Goal: Find specific page/section: Find specific page/section

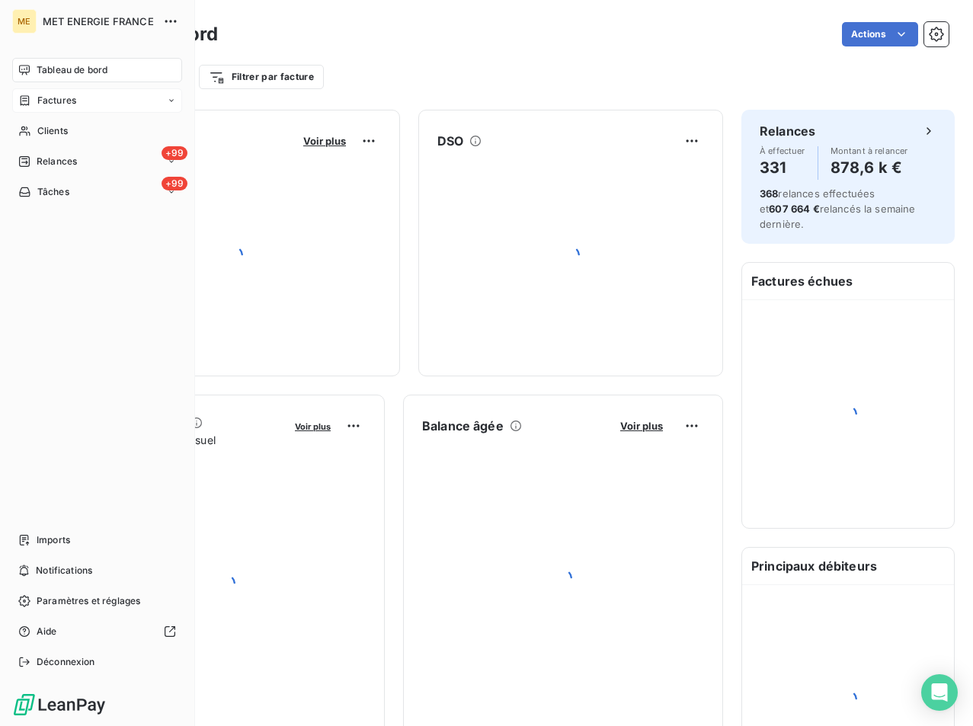
click at [73, 98] on span "Factures" at bounding box center [56, 101] width 39 height 14
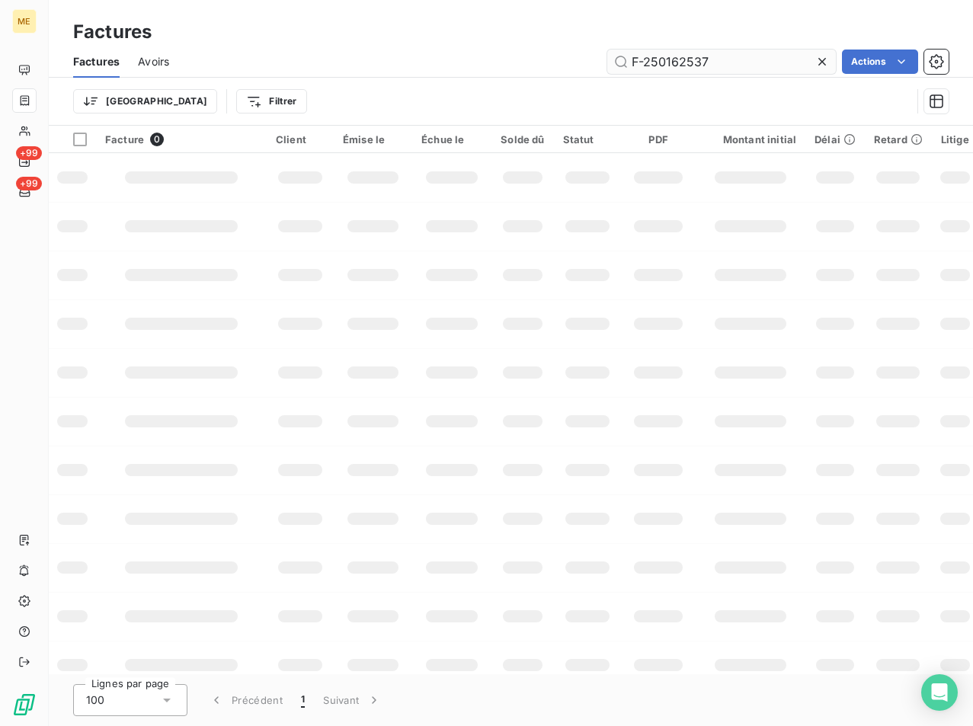
click at [717, 66] on input "F-250162537" at bounding box center [721, 62] width 229 height 24
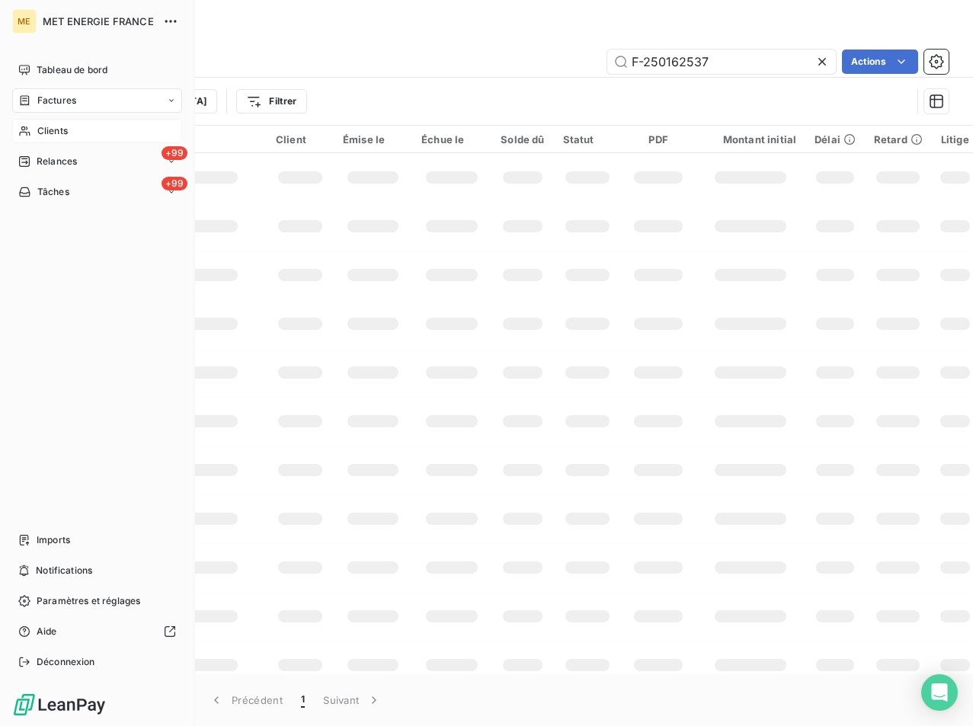
click at [66, 126] on span "Clients" at bounding box center [52, 131] width 30 height 14
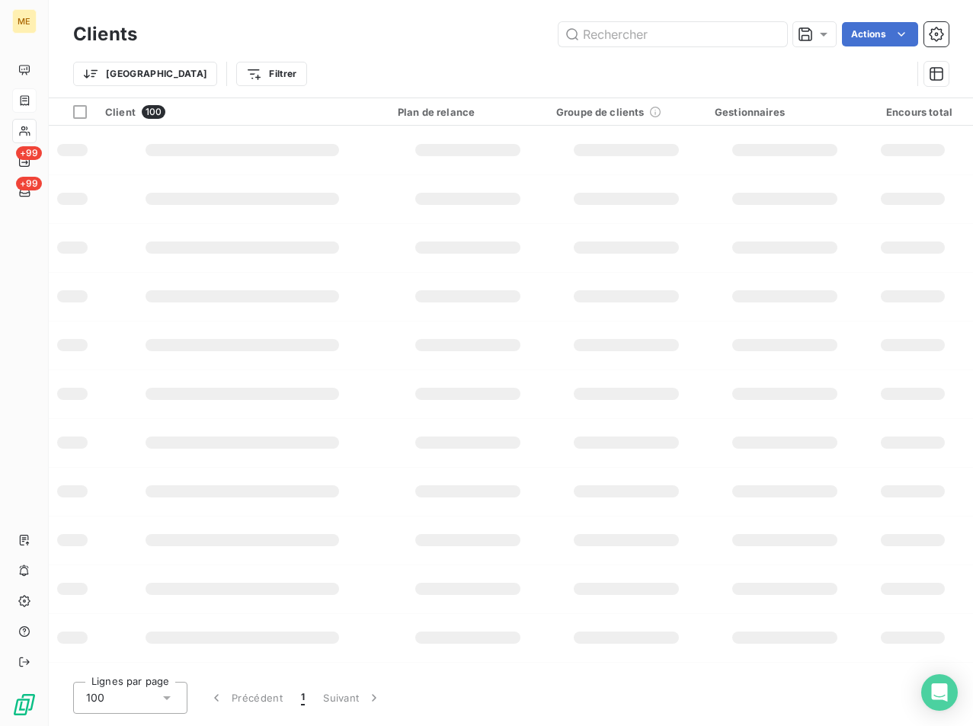
click at [626, 43] on input "text" at bounding box center [672, 34] width 229 height 24
click at [644, 40] on input "METFRA000008366" at bounding box center [672, 34] width 229 height 24
type input "METFRA00METFRA0000083660008366"
type input "METFRA000008366"
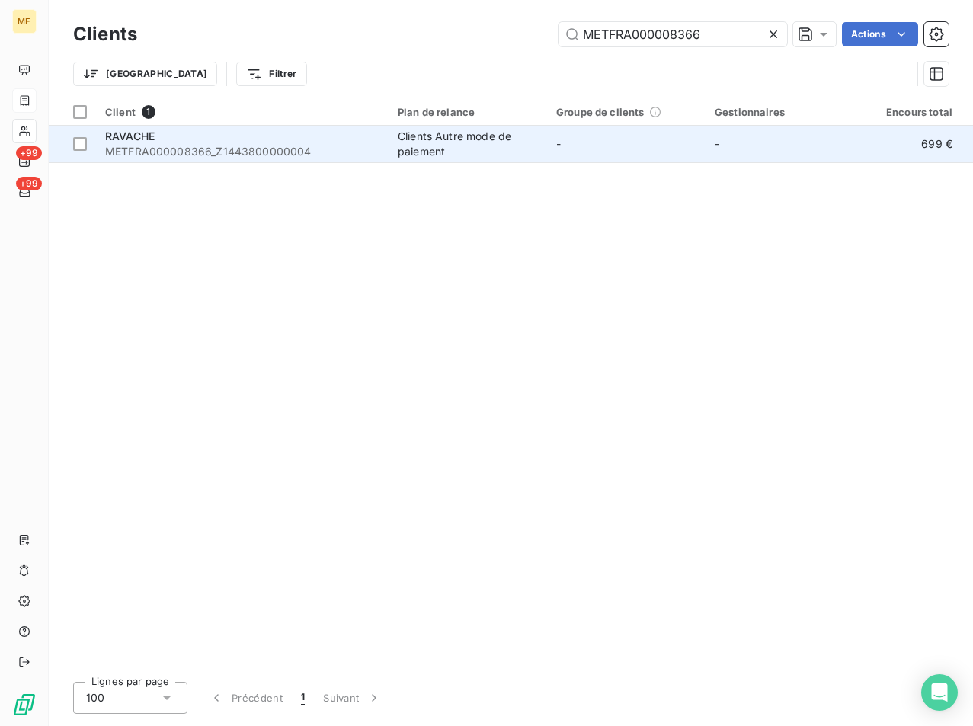
click at [218, 136] on div "RAVACHE" at bounding box center [242, 136] width 274 height 15
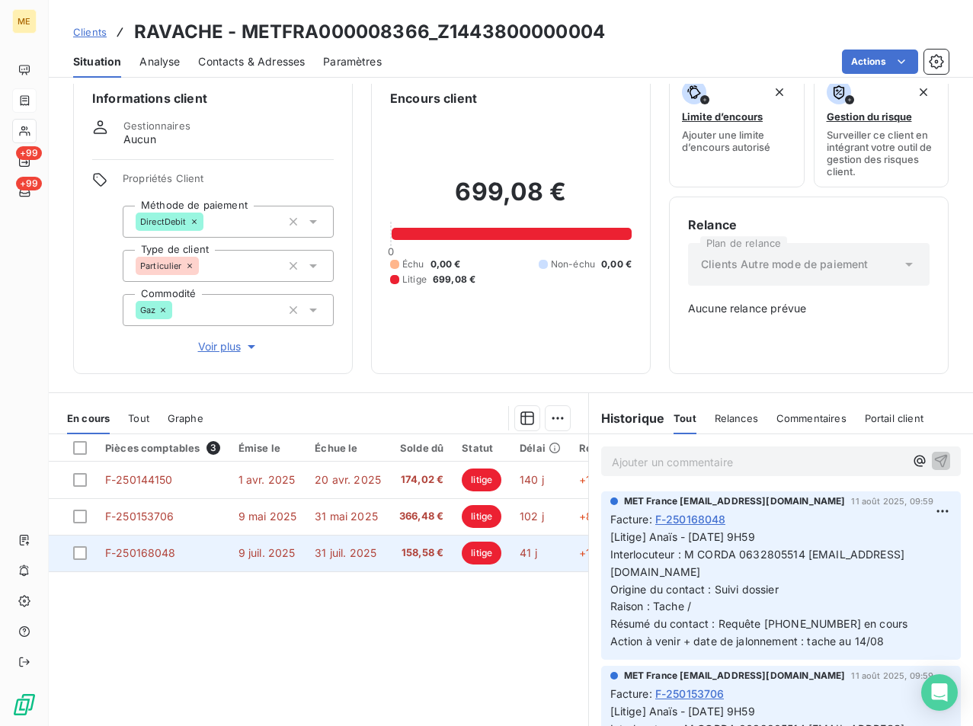
scroll to position [70, 0]
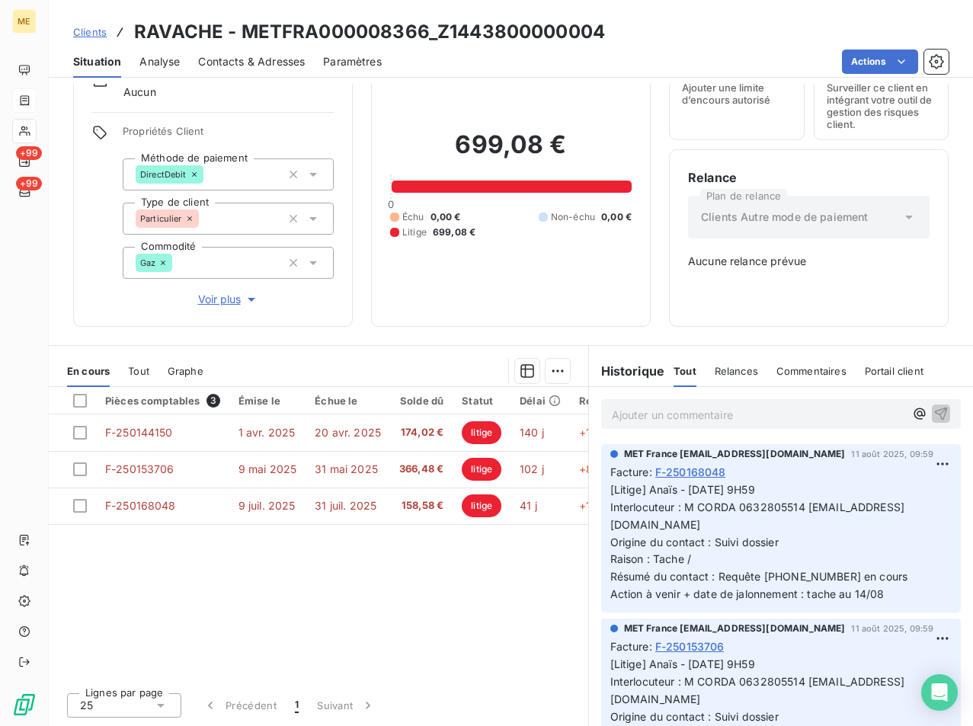
click at [97, 23] on div "Clients RAVACHE - METFRA000008366_Z1443800000004" at bounding box center [339, 31] width 532 height 27
click at [94, 27] on span "Clients" at bounding box center [90, 32] width 34 height 12
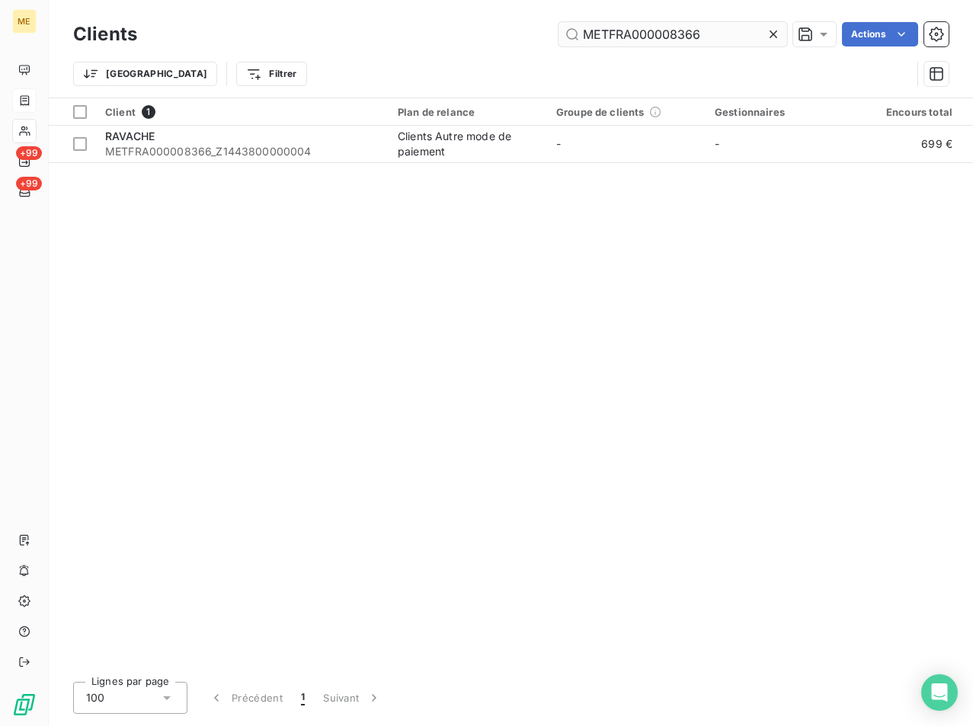
click at [667, 35] on input "METFRA000008366" at bounding box center [672, 34] width 229 height 24
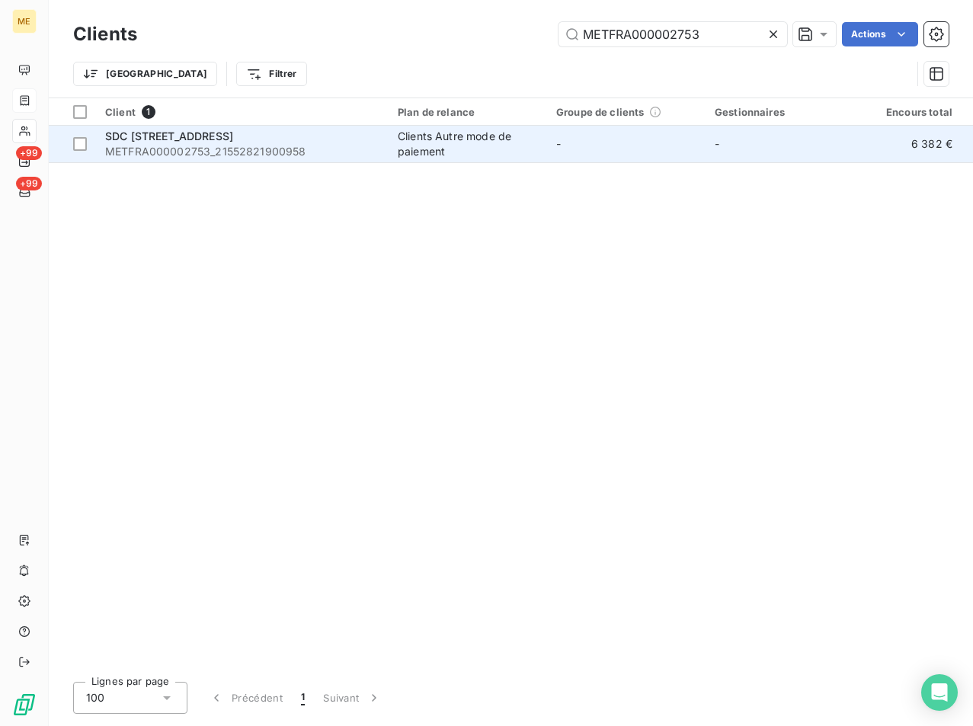
type input "METFRA000002753"
click at [195, 160] on td "SDC 13 , RUE DE LORRAINE METFRA000002753_21552821900958" at bounding box center [242, 144] width 293 height 37
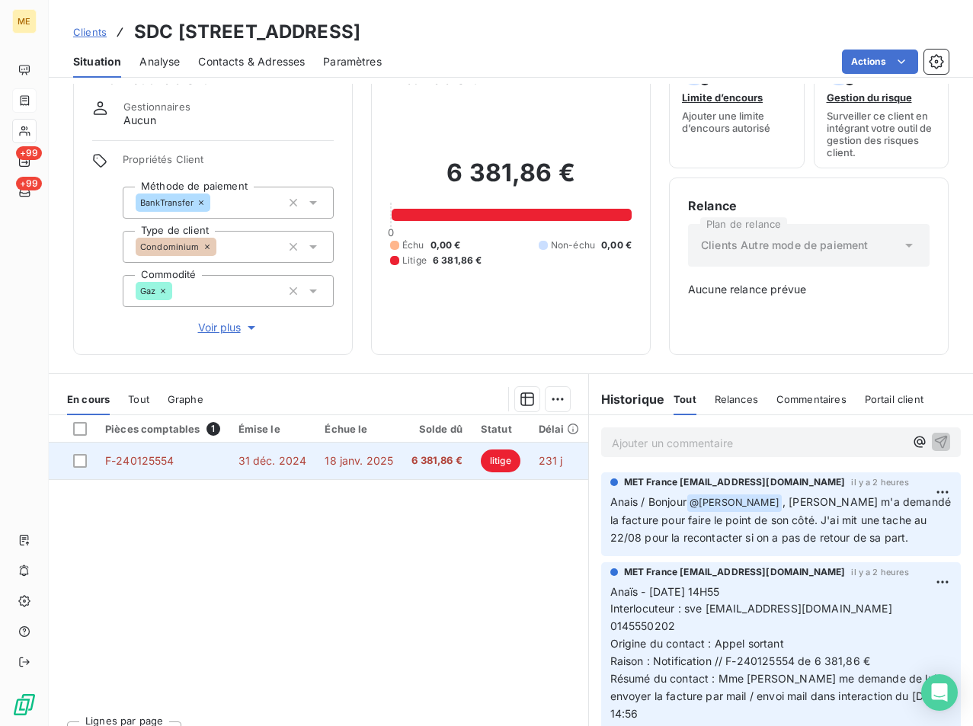
scroll to position [70, 0]
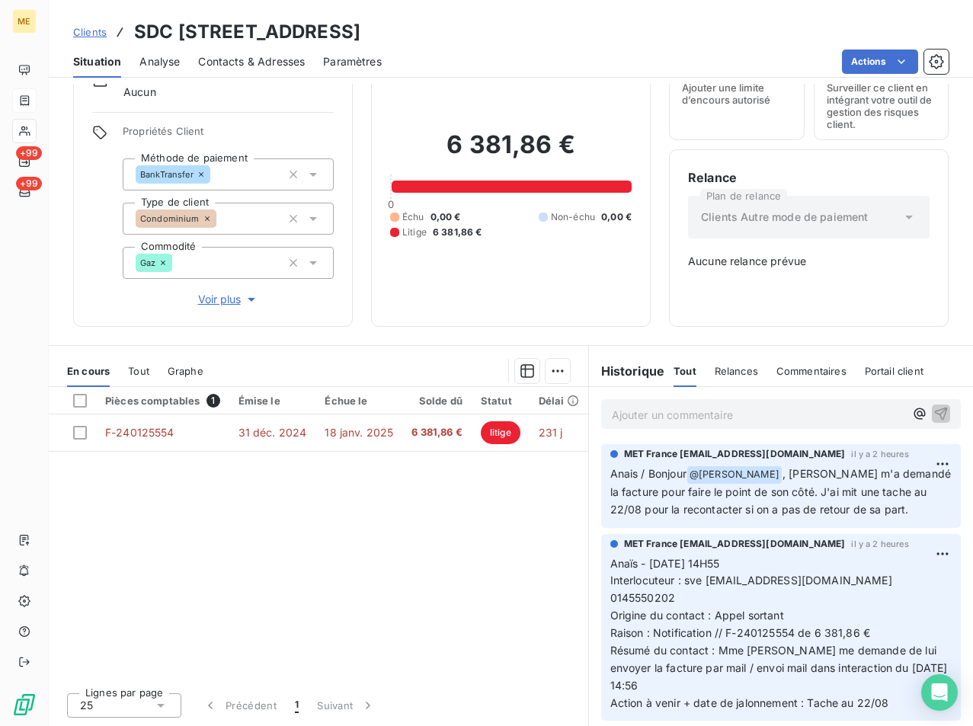
click at [643, 420] on p "Ajouter un commentaire ﻿" at bounding box center [758, 414] width 293 height 19
click at [709, 409] on p "Nicolas-Paul" at bounding box center [758, 414] width 293 height 18
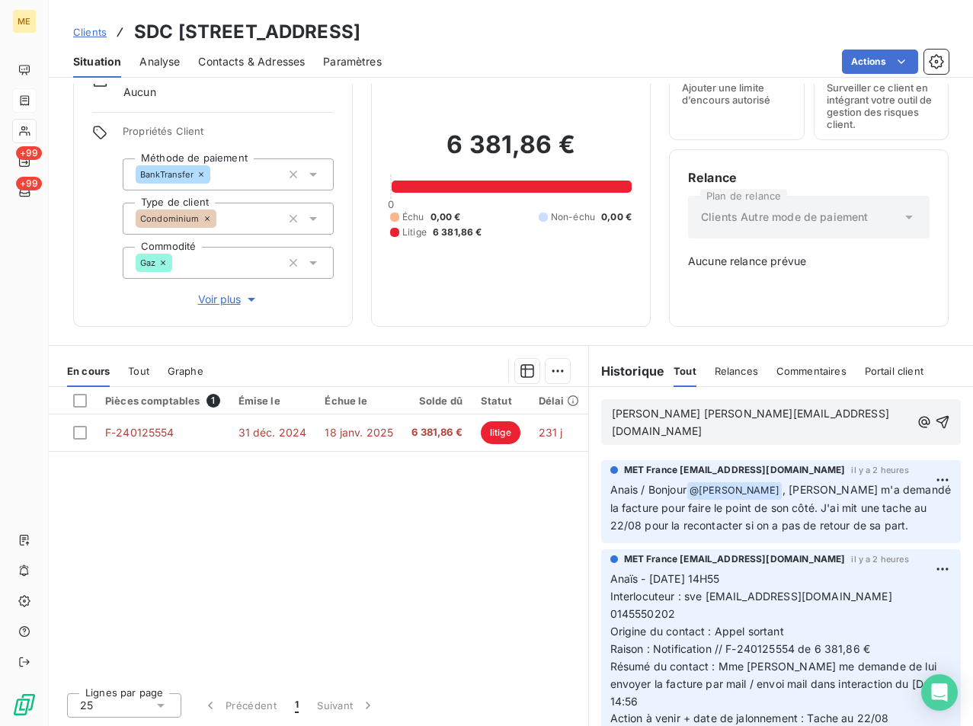
click at [855, 398] on div "Nicolas-Paul tsixdenier@sve-universite.com" at bounding box center [781, 422] width 384 height 70
click at [849, 402] on div "Nicolas-Paul tsixdenier@sve-universite.com" at bounding box center [781, 422] width 360 height 46
click at [846, 414] on p "Nicolas-Paul tsixdenier@sve-universite.com" at bounding box center [761, 422] width 299 height 35
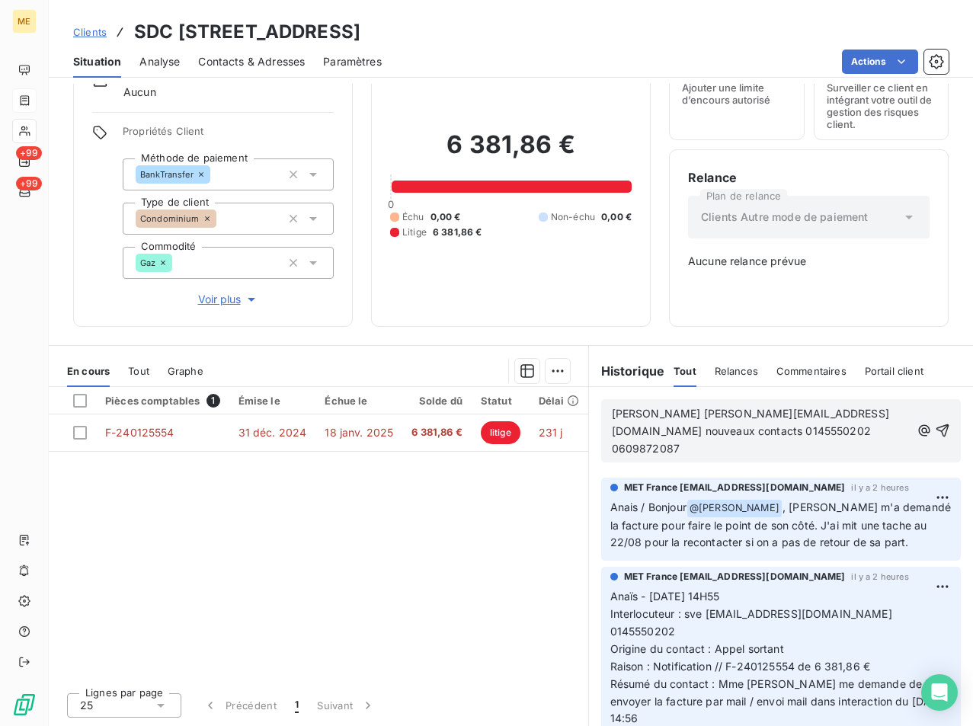
click at [834, 411] on span "Nicolas-Paul tsixdenier@sve-universite.com nouveaux contacts 0145550202 0609872…" at bounding box center [750, 431] width 277 height 48
click at [810, 422] on p "Nicolas-Paul tsixdenier@sve-universite.com Nouveaux contacts 0145550202 0609872…" at bounding box center [761, 431] width 299 height 53
click at [805, 427] on p "Nicolas-Paul tsixdenier@sve-universite.com Nouveaux contacts 0145550202 0609872…" at bounding box center [761, 431] width 299 height 53
click at [867, 430] on p "Nicolas-Paul tsixdenier@sve-universite.com Nouveaux contacts 0145550202 0609872…" at bounding box center [761, 431] width 299 height 53
click at [724, 449] on p "Nicolas-Paul tsixdenier@sve-universite.com Nouveaux contacts 0145550202 0609872…" at bounding box center [761, 431] width 299 height 53
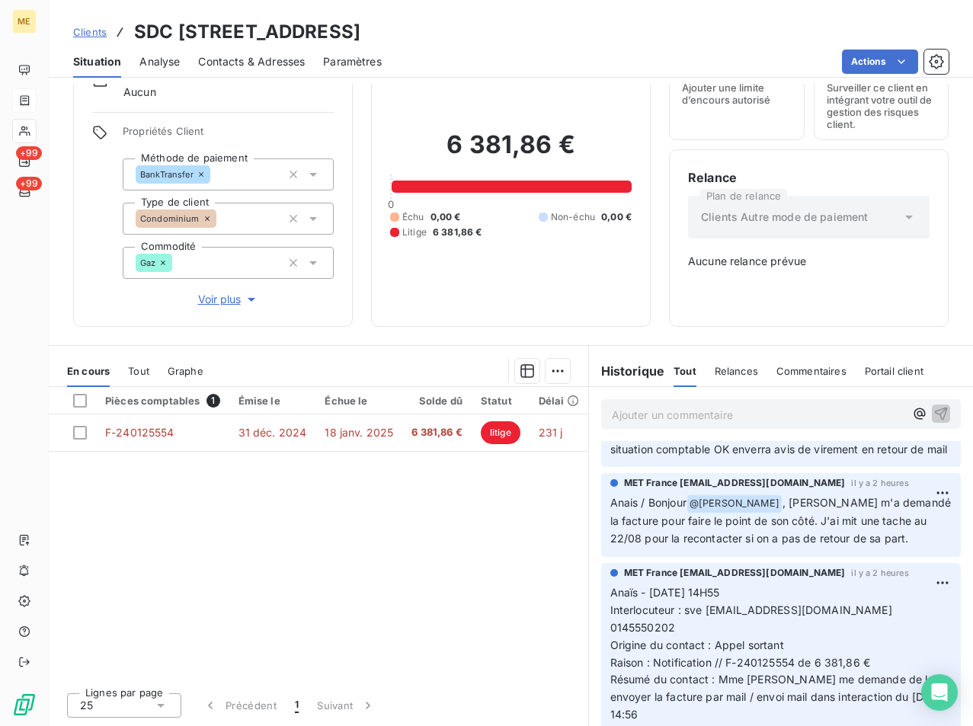
scroll to position [0, 0]
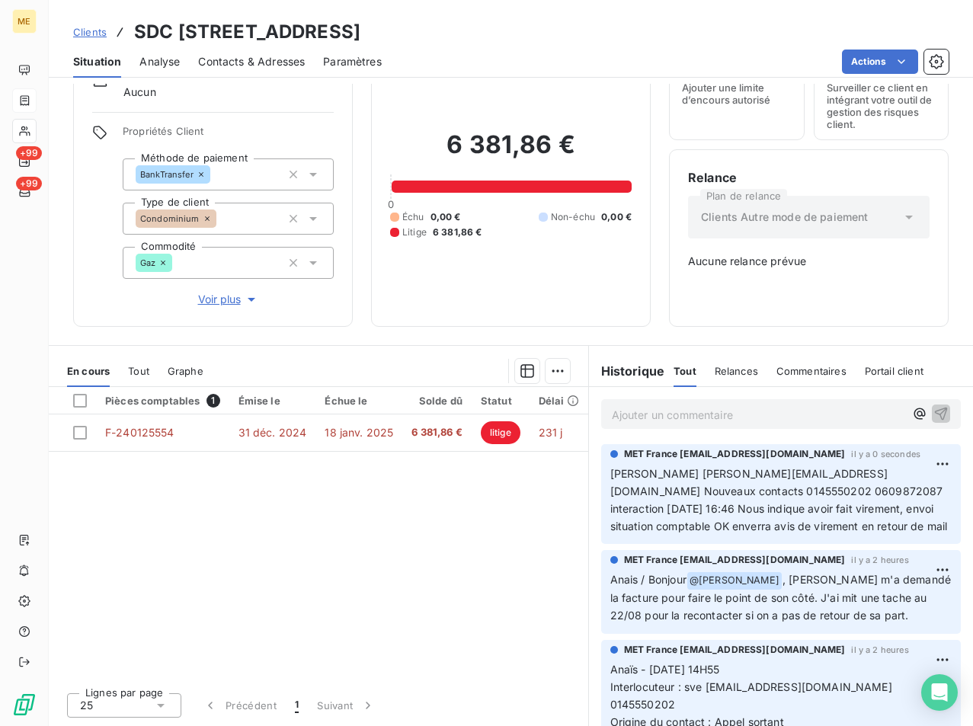
drag, startPoint x: 745, startPoint y: 31, endPoint x: 395, endPoint y: 37, distance: 349.7
click at [395, 37] on div "Clients SDC 13 , RUE DE LORRAINE - METFRA000002753_21552821900958" at bounding box center [511, 31] width 924 height 27
copy h3 "METFRA000002753_21552821900958"
click at [82, 37] on span "Clients" at bounding box center [90, 32] width 34 height 12
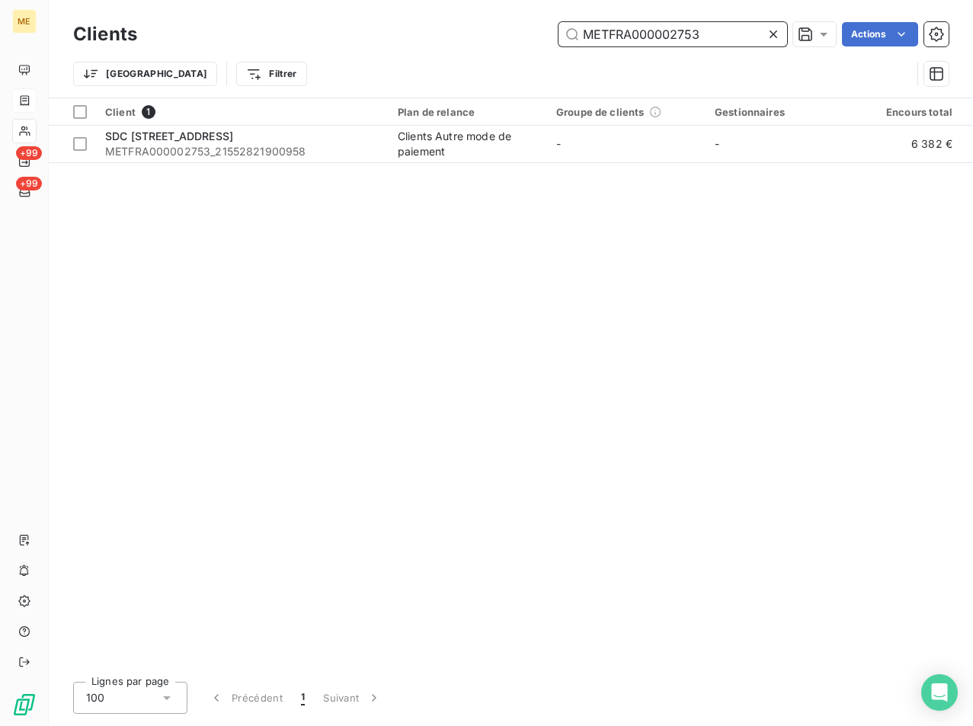
click at [675, 33] on input "METFRA000002753" at bounding box center [672, 34] width 229 height 24
paste input "18714"
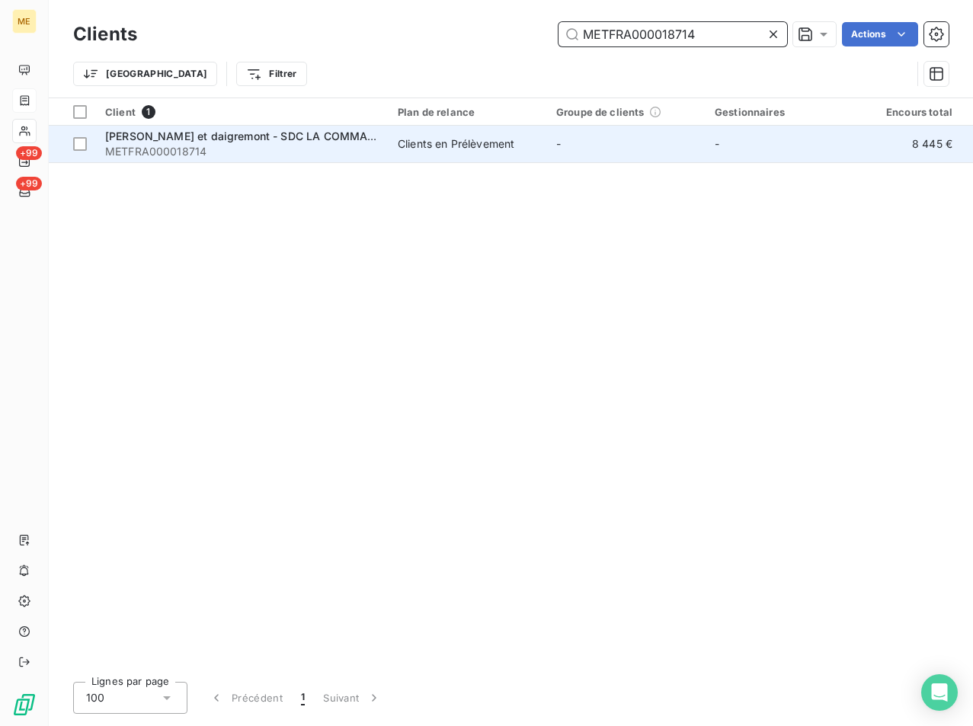
type input "METFRA000018714"
click at [203, 145] on span "METFRA000018714" at bounding box center [242, 151] width 274 height 15
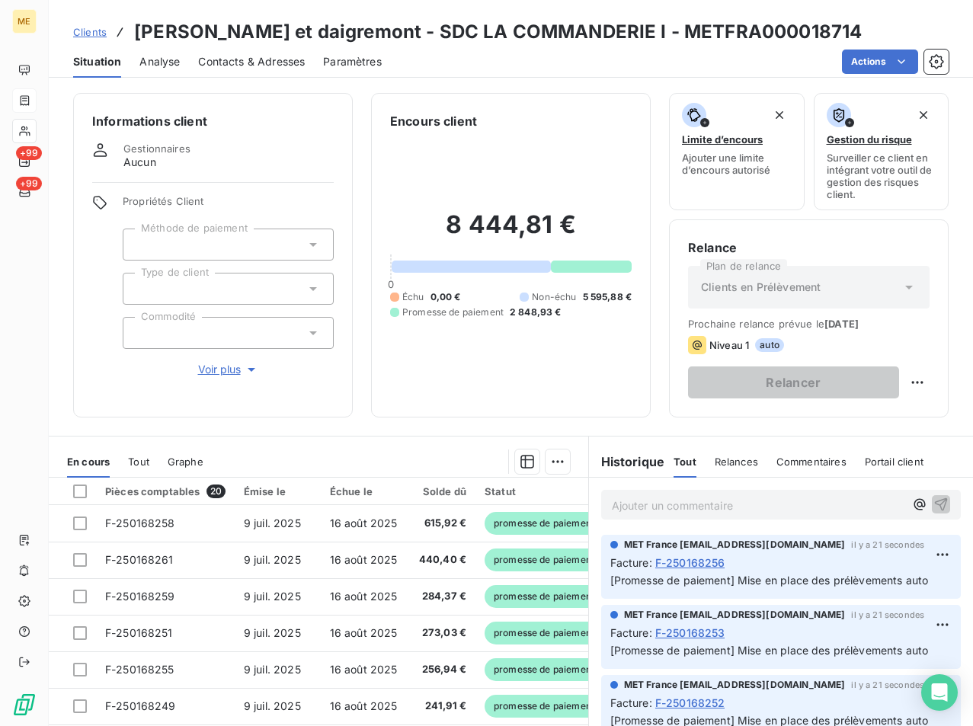
click at [249, 62] on span "Contacts & Adresses" at bounding box center [251, 61] width 107 height 15
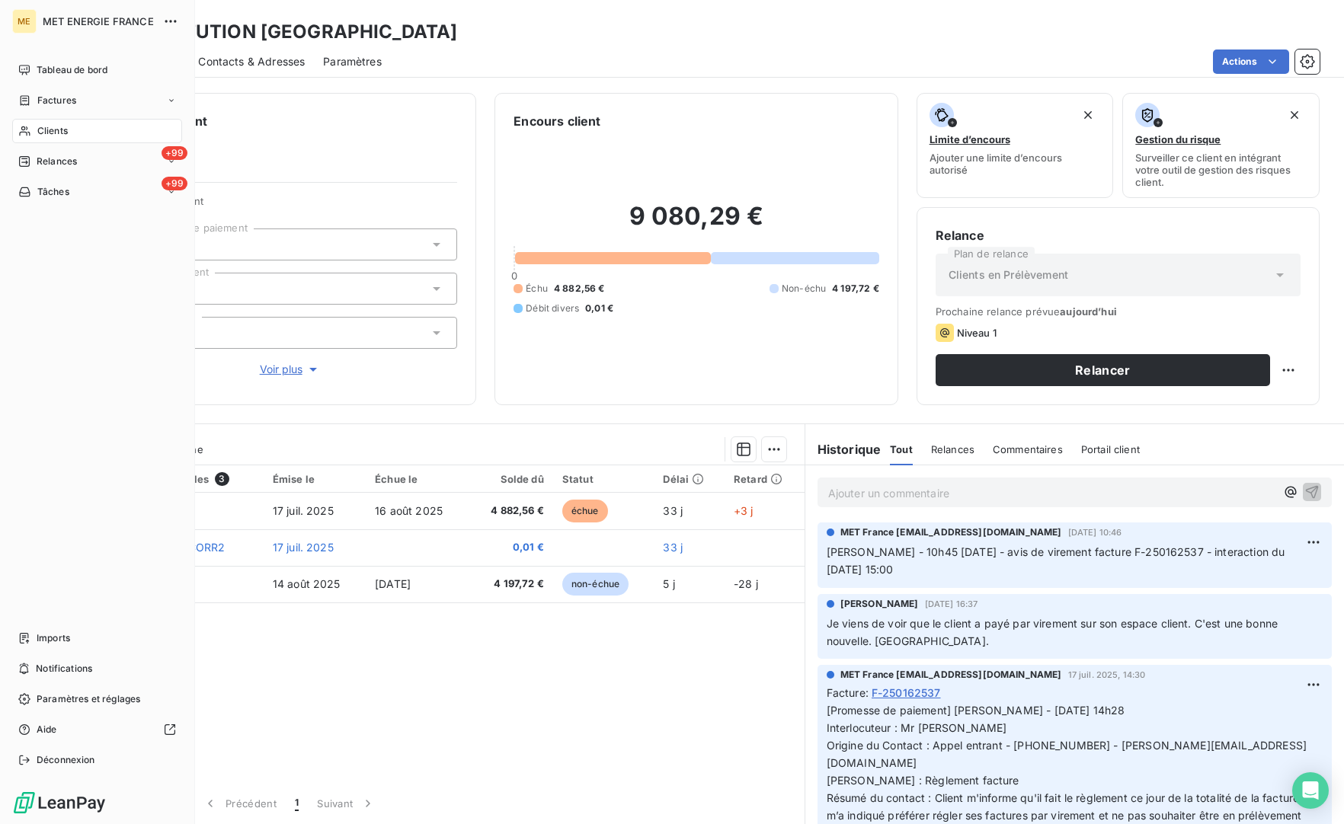
click at [68, 98] on span "Factures" at bounding box center [56, 101] width 39 height 14
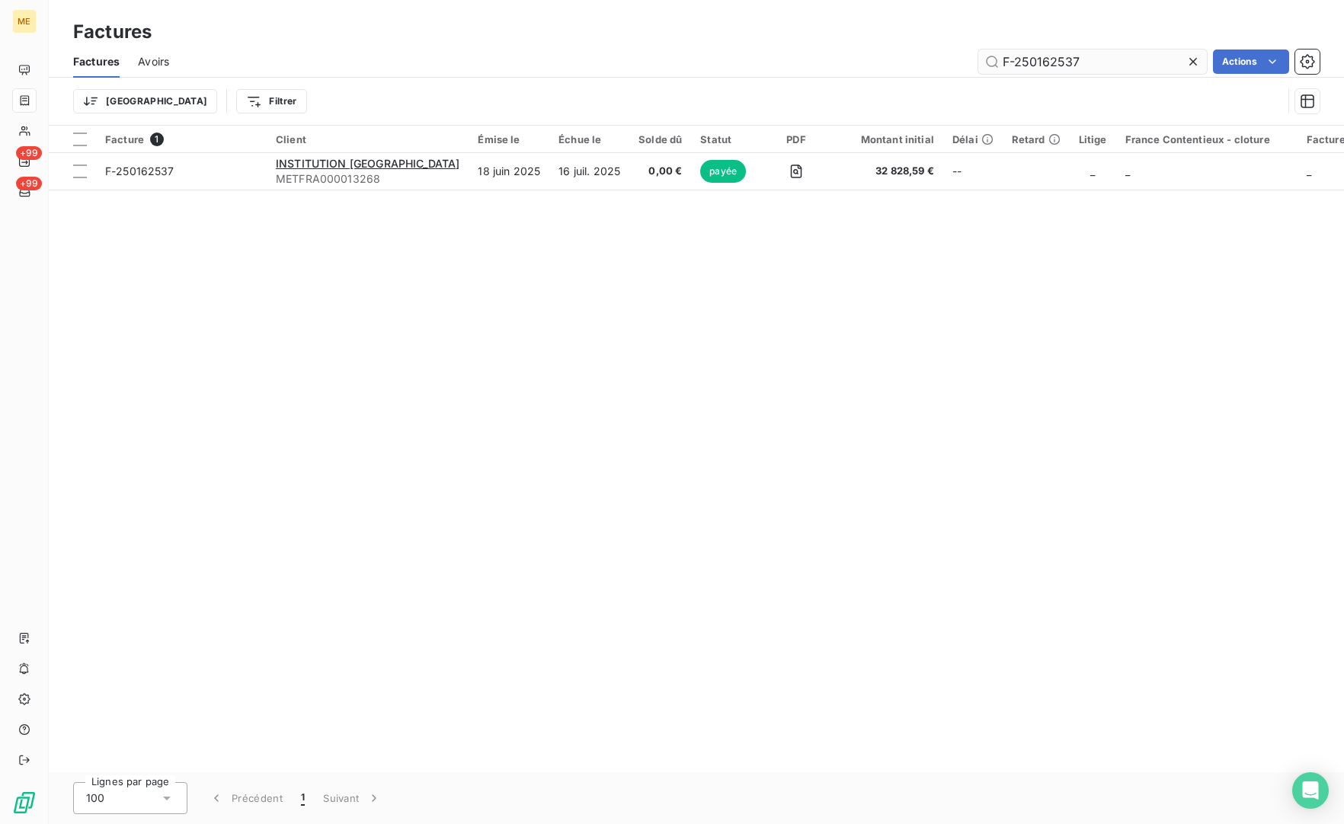
click at [1096, 55] on input "F-250162537" at bounding box center [1092, 62] width 229 height 24
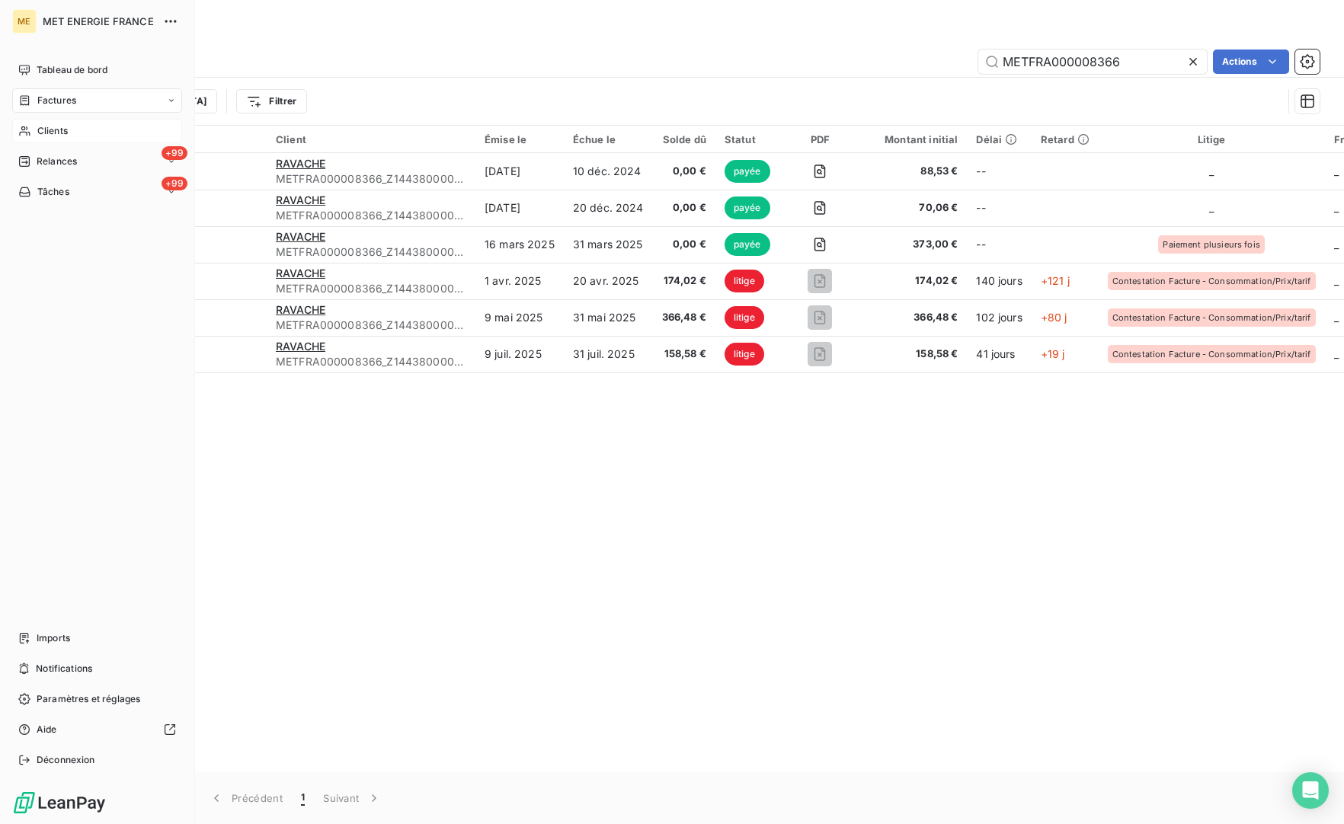
type input "METFRA000008366"
click at [75, 133] on div "Clients" at bounding box center [97, 131] width 170 height 24
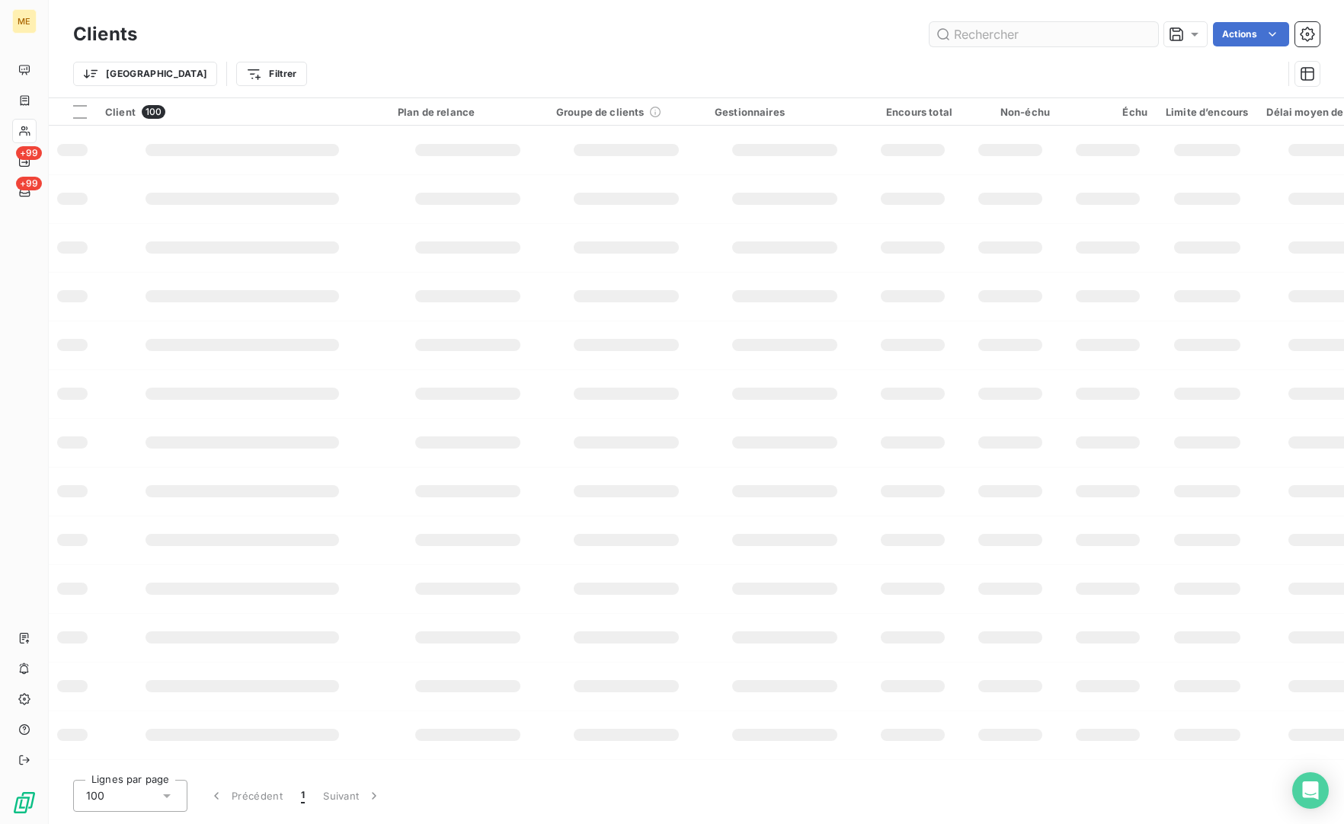
click at [983, 39] on input "text" at bounding box center [1043, 34] width 229 height 24
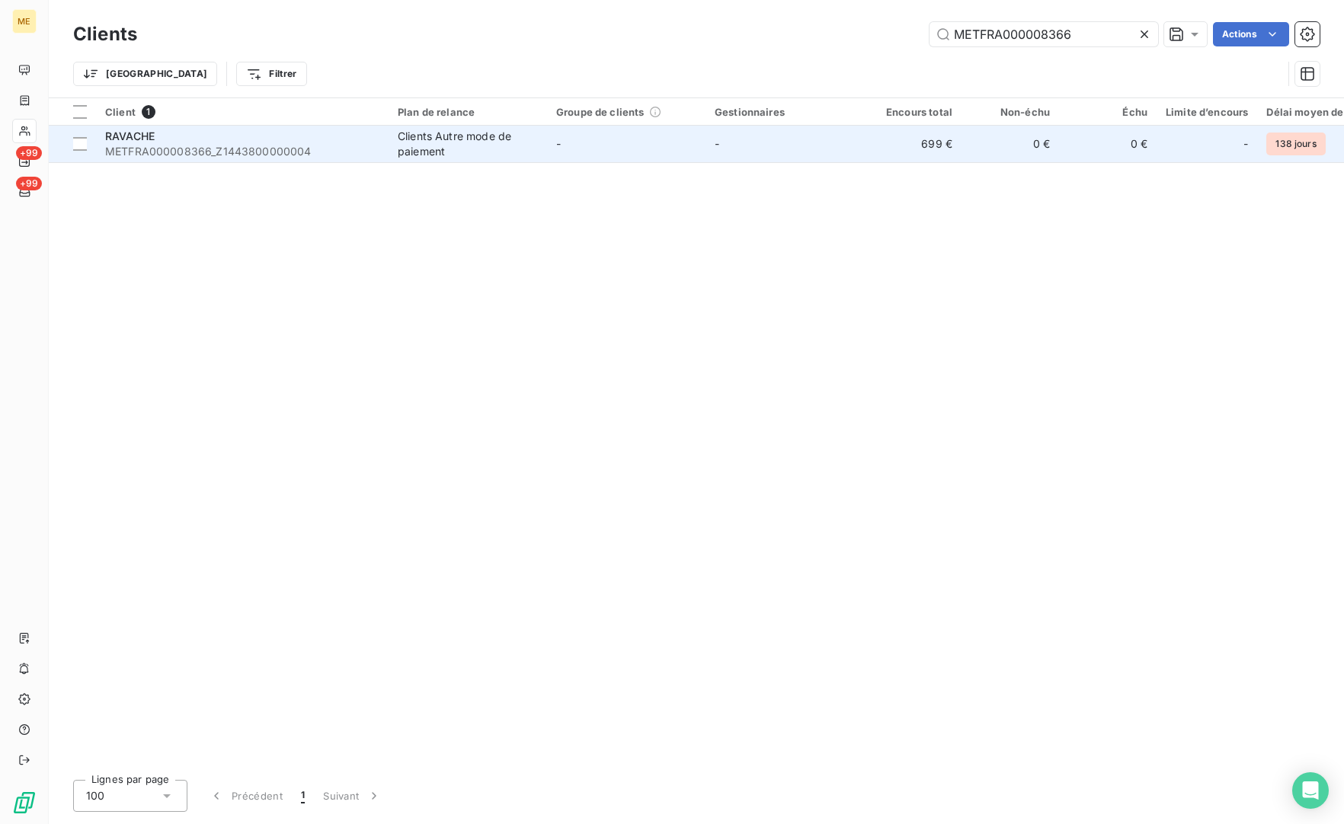
type input "METFRA000008366"
click at [226, 152] on span "METFRA000008366_Z1443800000004" at bounding box center [242, 151] width 274 height 15
